Goal: Task Accomplishment & Management: Manage account settings

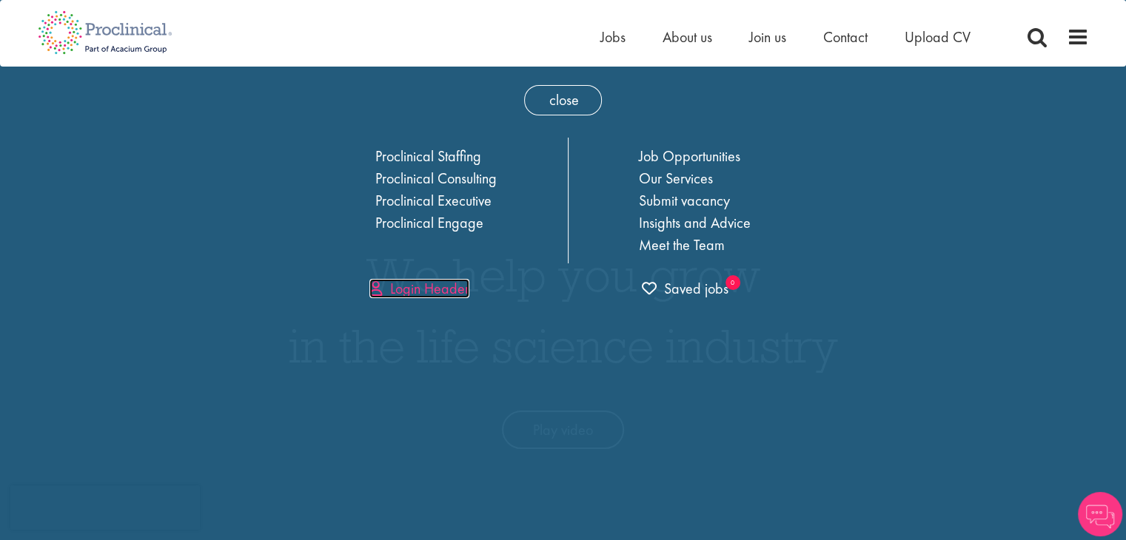
click at [423, 285] on link "Login Header" at bounding box center [419, 288] width 100 height 19
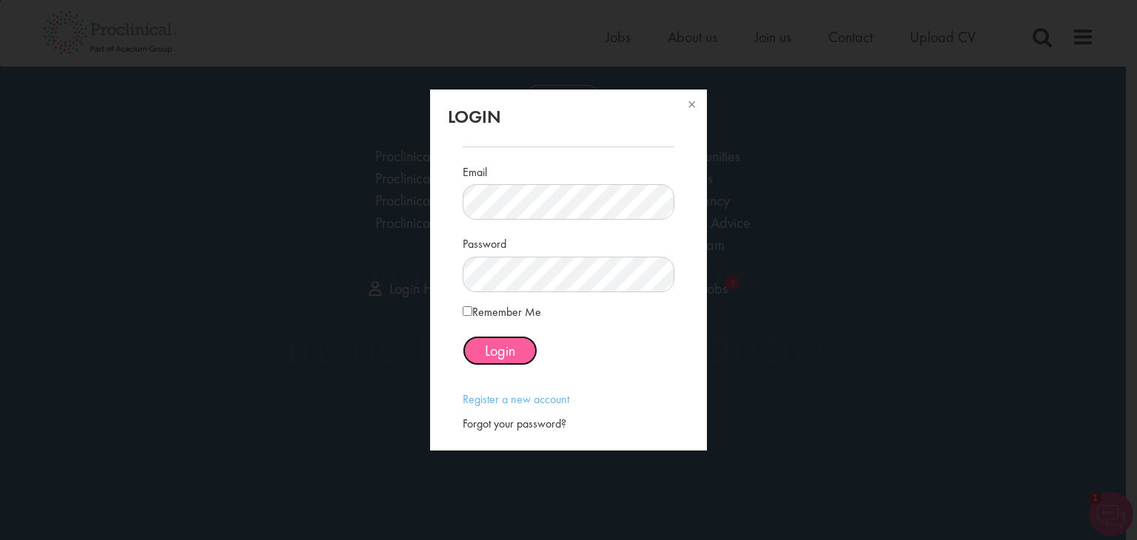
click at [503, 359] on span "Login" at bounding box center [500, 350] width 30 height 19
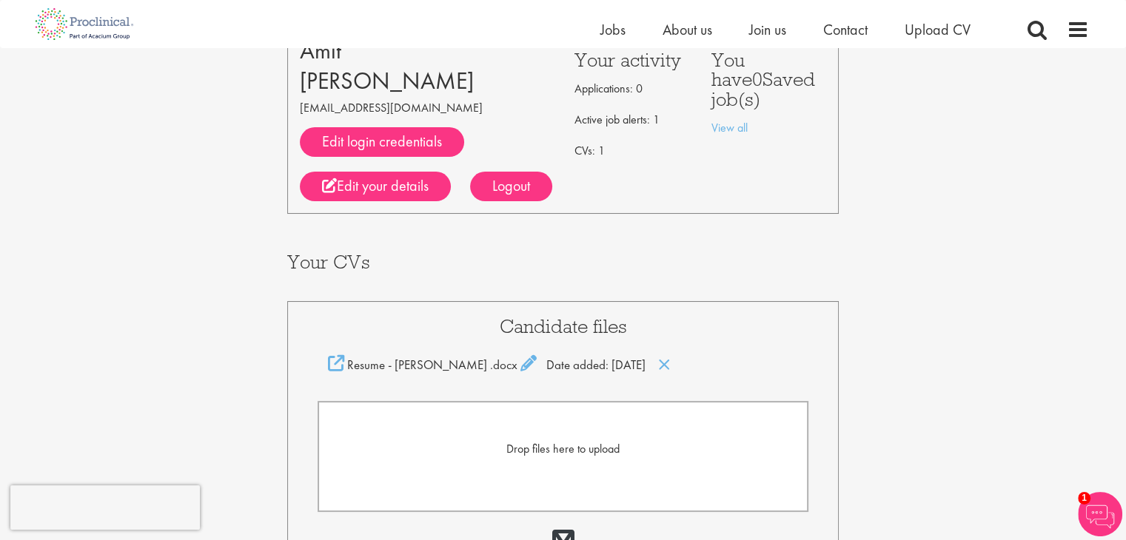
scroll to position [148, 0]
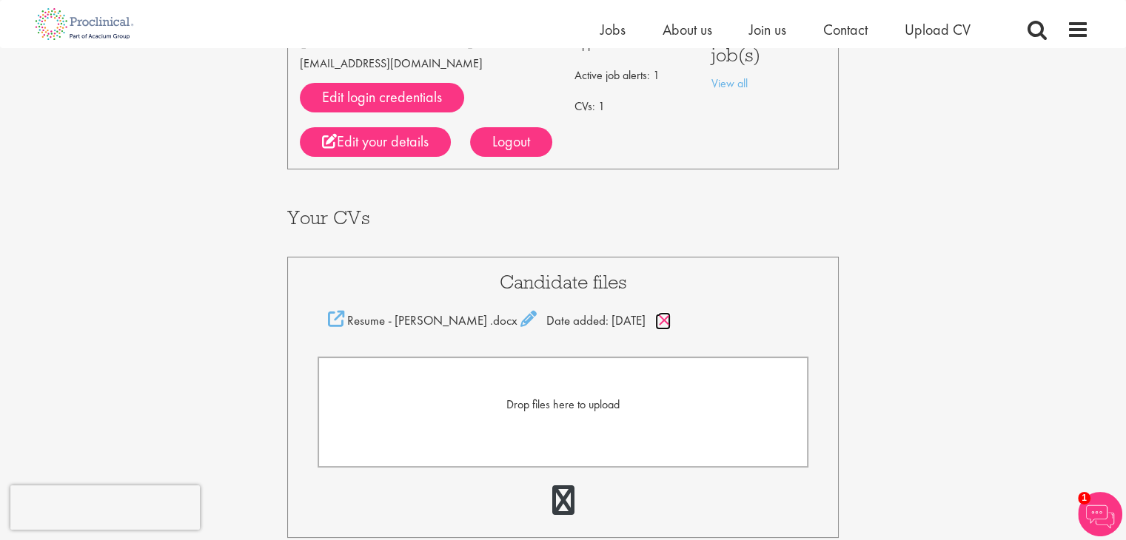
click at [658, 317] on icon at bounding box center [664, 320] width 13 height 16
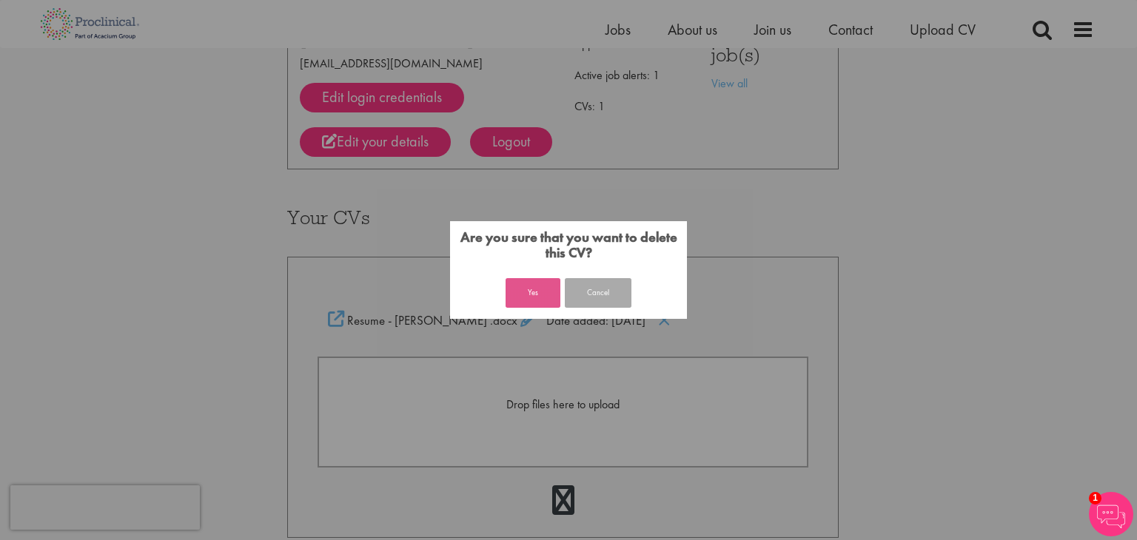
click at [546, 301] on button "Yes" at bounding box center [532, 293] width 55 height 30
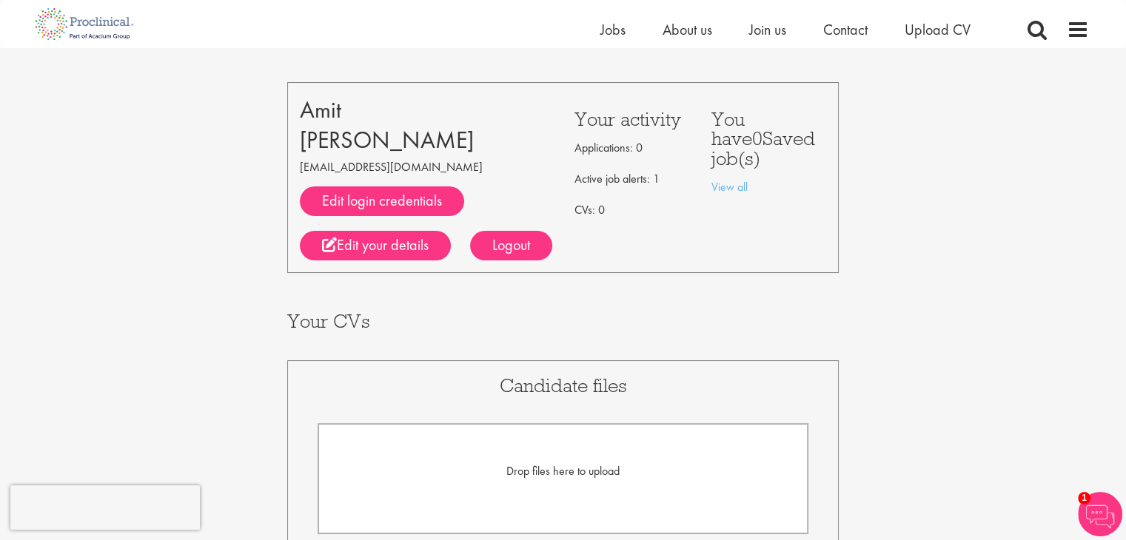
scroll to position [18, 0]
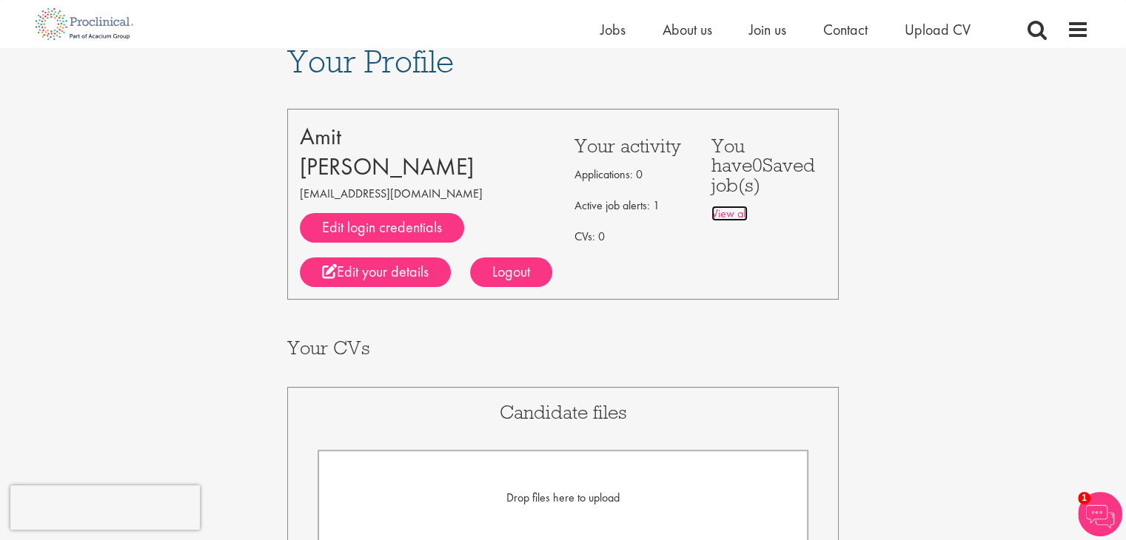
click at [737, 206] on link "View all" at bounding box center [729, 214] width 36 height 16
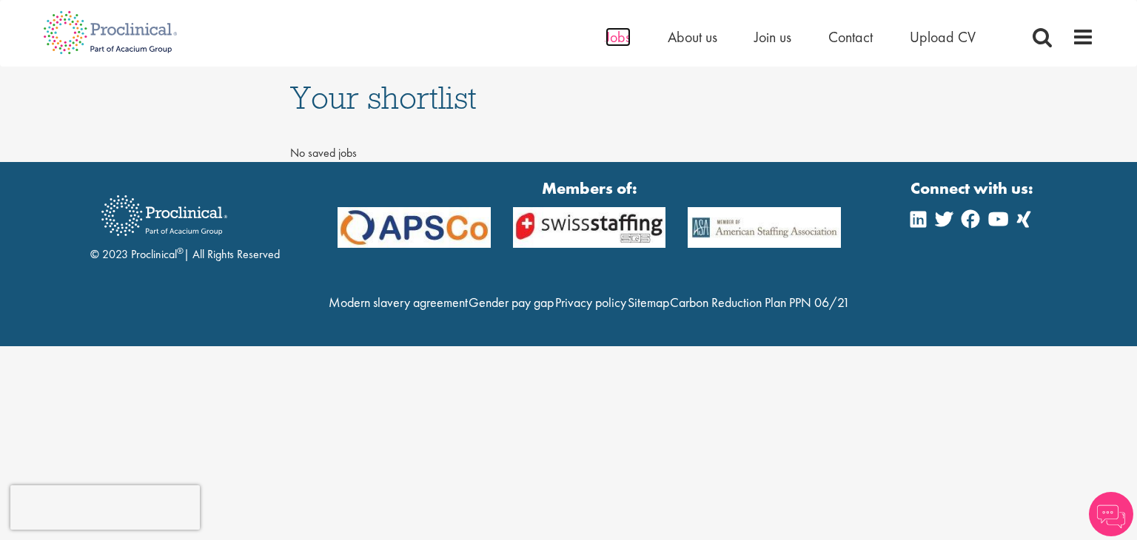
click at [625, 41] on span "Jobs" at bounding box center [617, 36] width 25 height 19
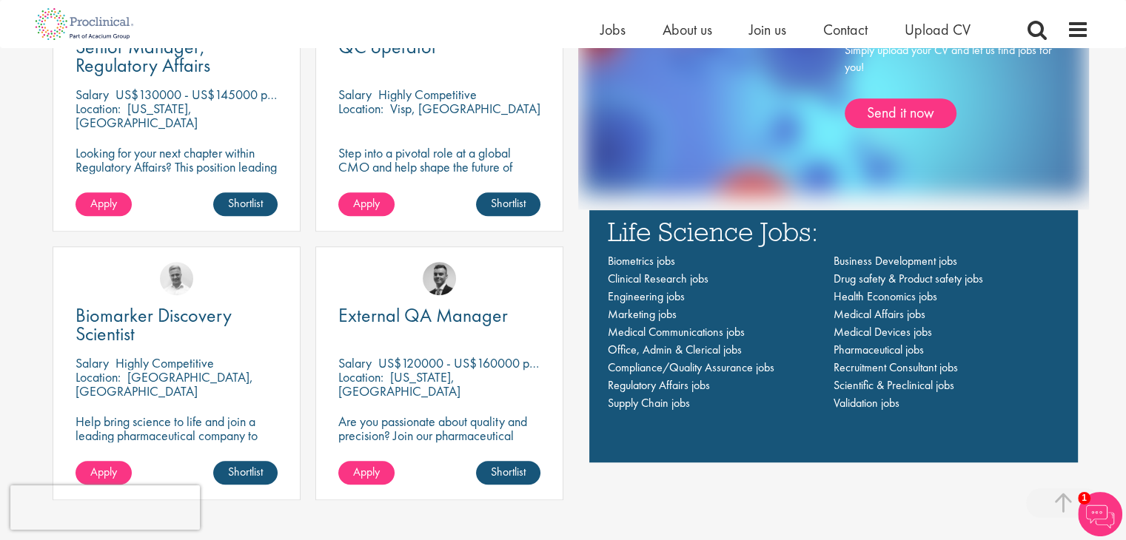
scroll to position [1036, 0]
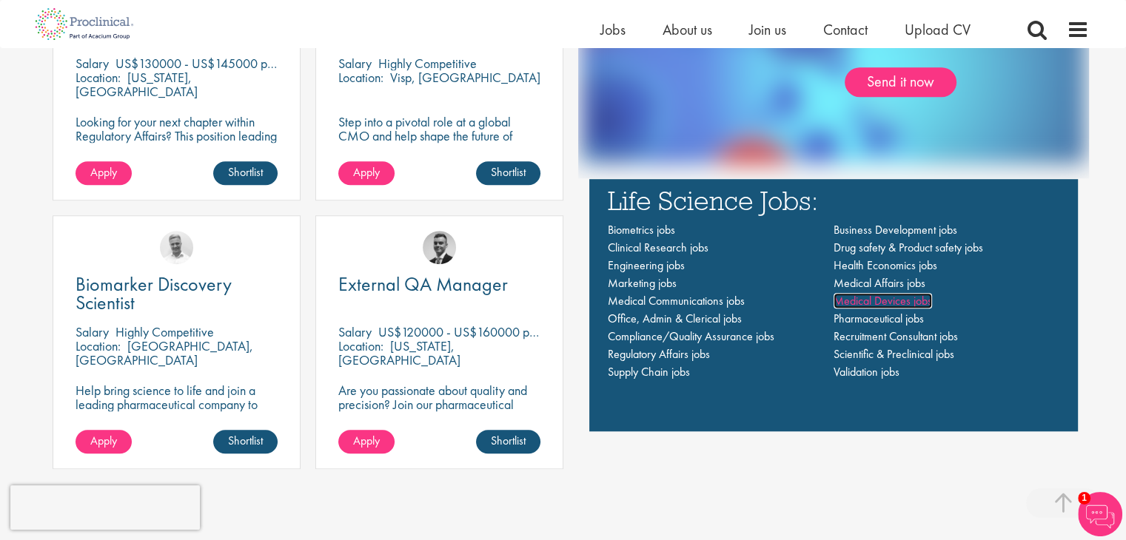
click at [923, 301] on span "Medical Devices jobs" at bounding box center [882, 301] width 98 height 16
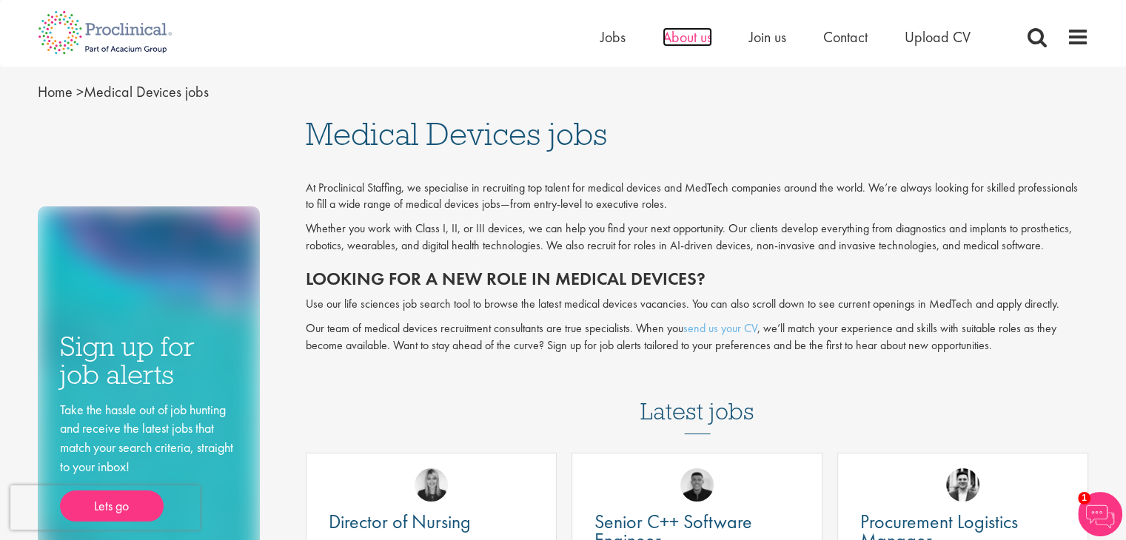
click at [676, 35] on span "About us" at bounding box center [687, 36] width 50 height 19
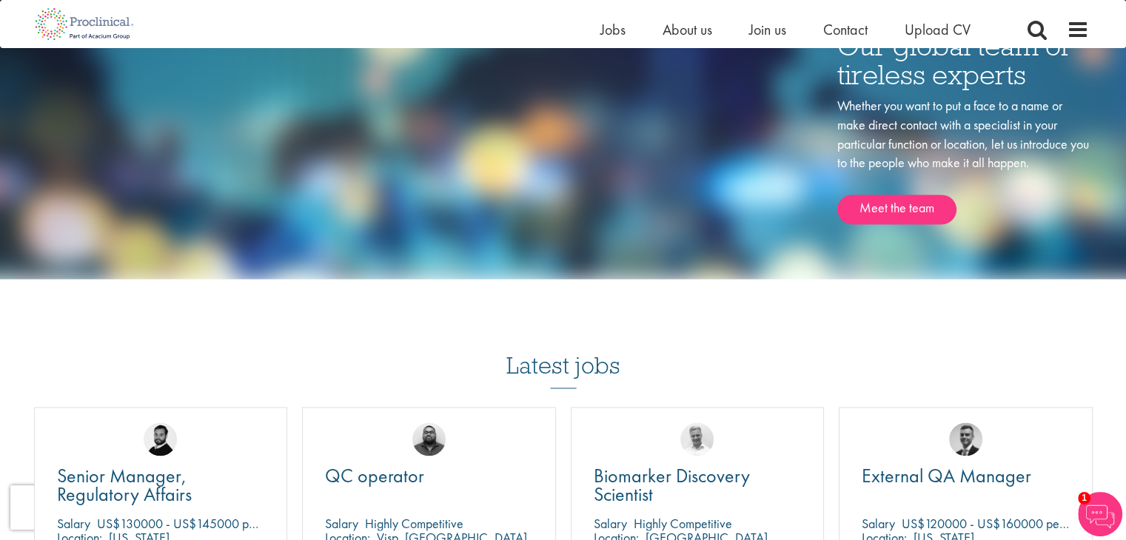
scroll to position [2072, 0]
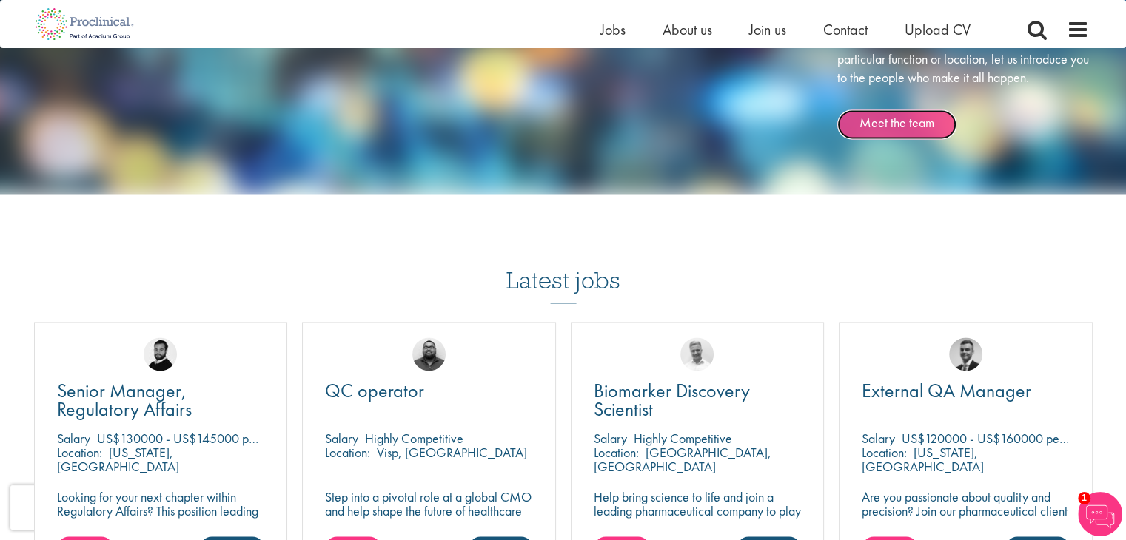
click at [904, 131] on link "Meet the team" at bounding box center [896, 125] width 119 height 30
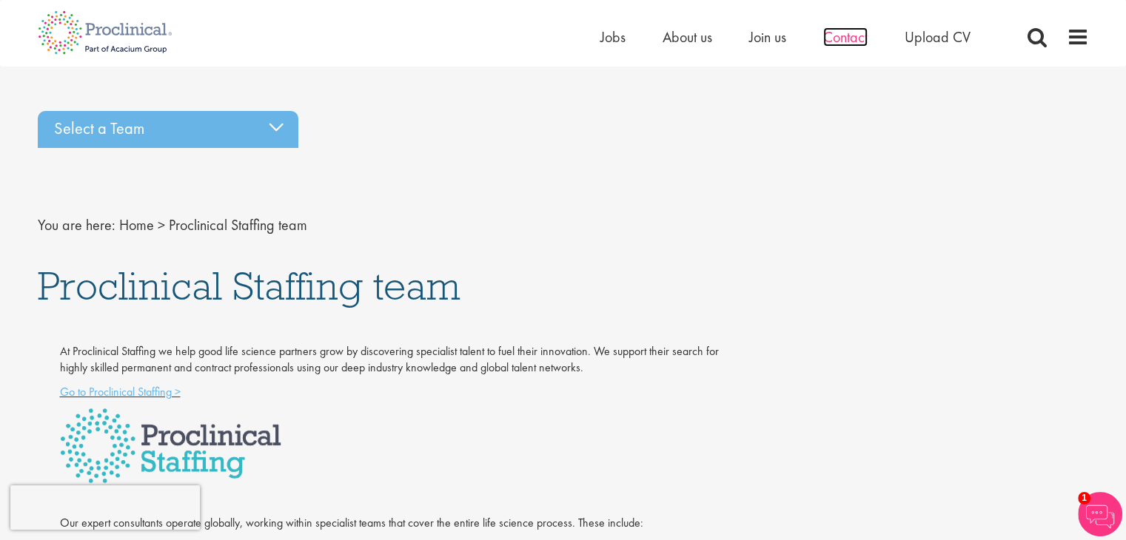
click at [851, 38] on span "Contact" at bounding box center [845, 36] width 44 height 19
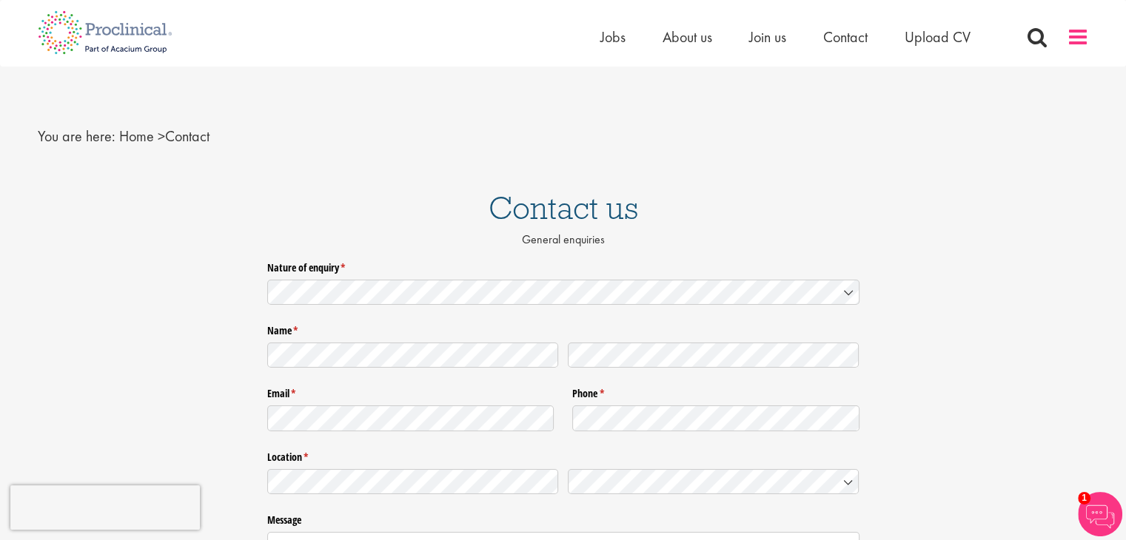
click at [1068, 30] on span at bounding box center [1077, 37] width 22 height 22
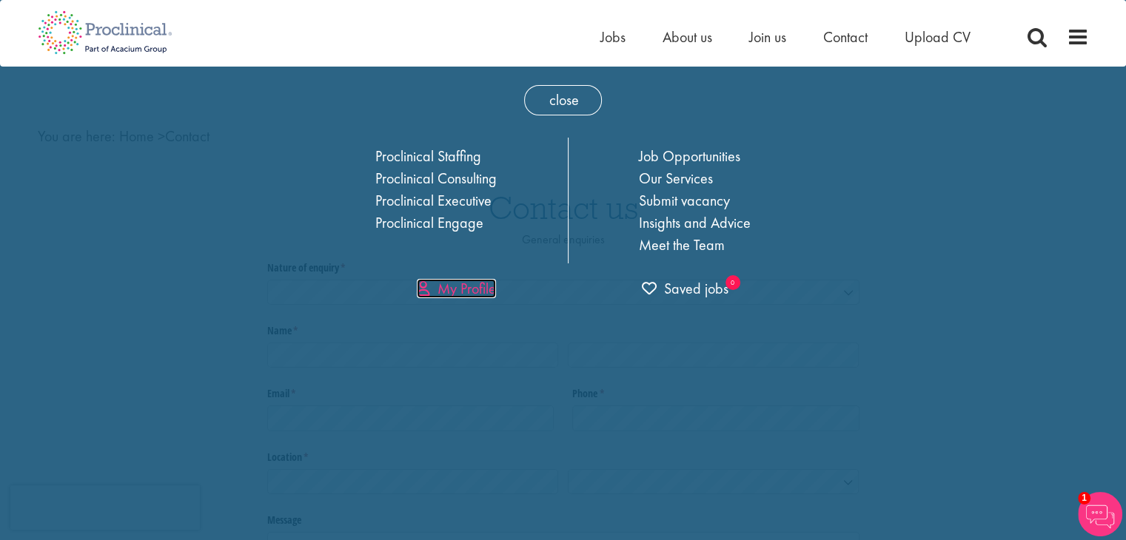
click at [464, 286] on link "My Profile" at bounding box center [456, 288] width 79 height 19
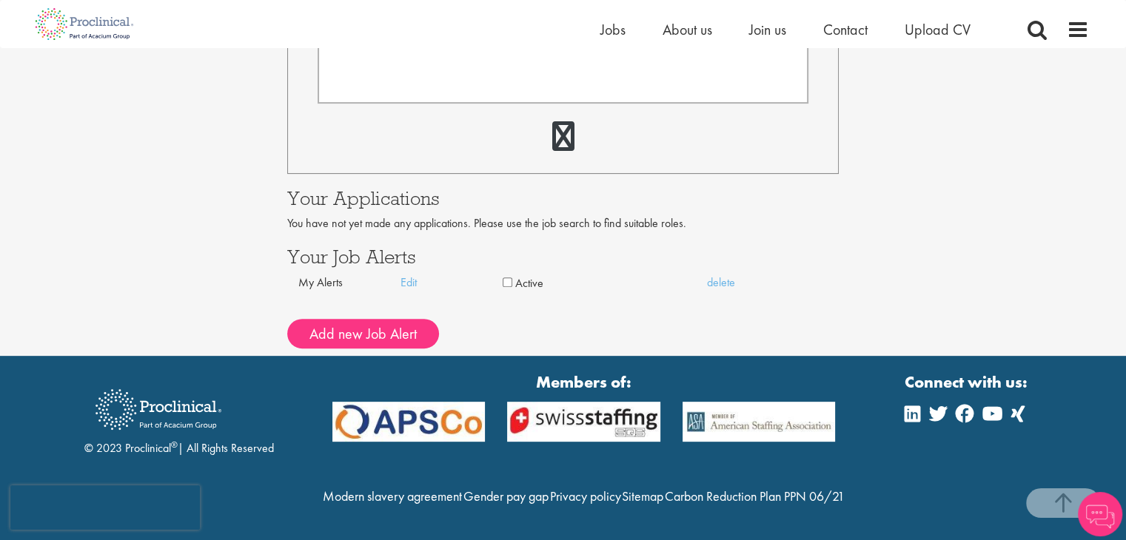
scroll to position [506, 0]
click at [721, 275] on link "delete" at bounding box center [758, 283] width 102 height 17
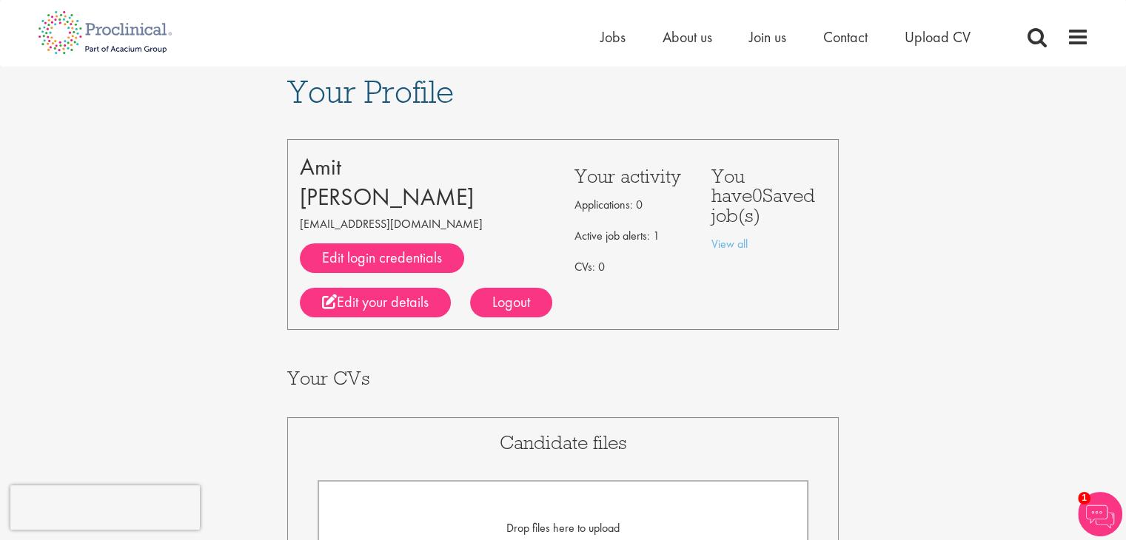
scroll to position [0, 0]
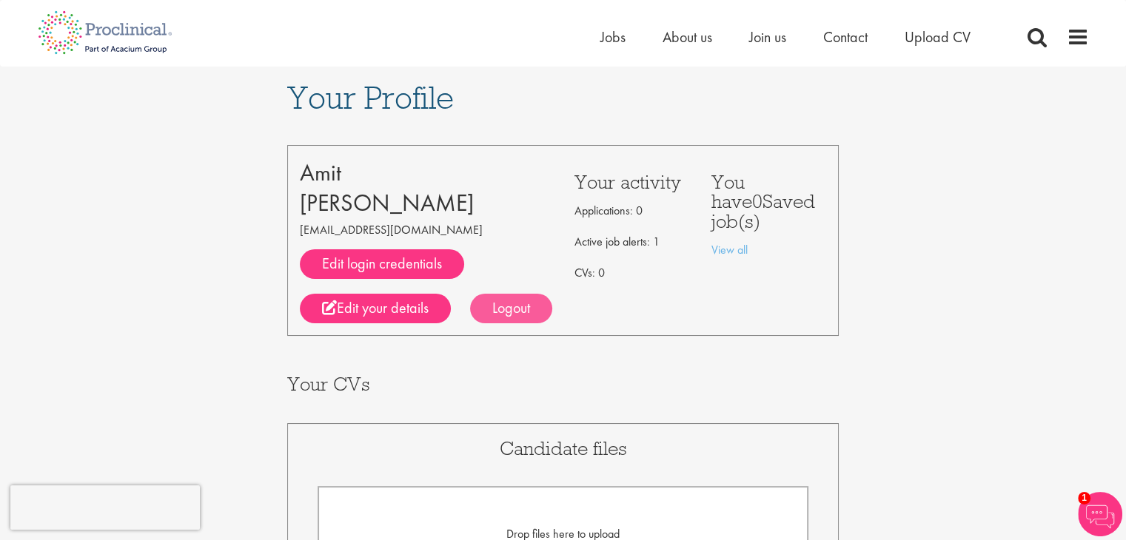
click at [508, 306] on div "Logout" at bounding box center [511, 309] width 82 height 30
